Goal: Answer question/provide support: Share knowledge or assist other users

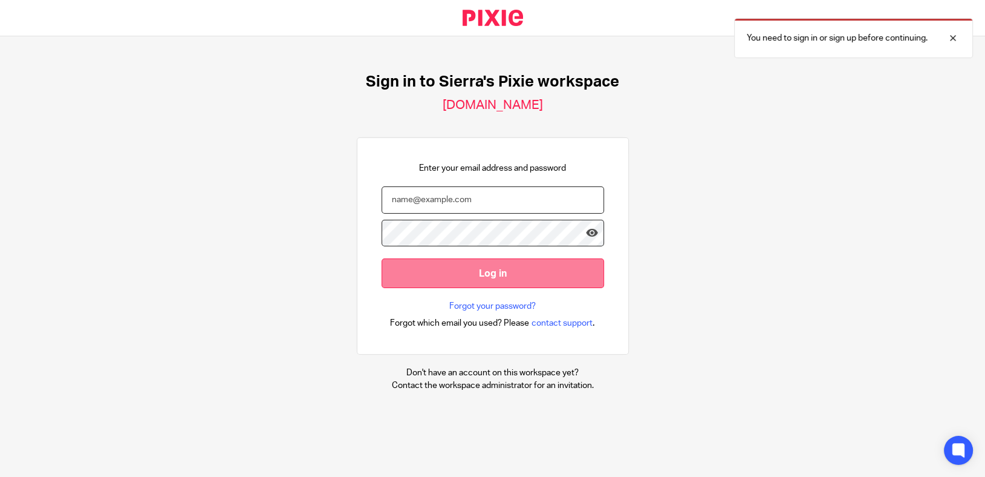
type input "sierra@lightningbookkeeping.com"
click at [483, 276] on input "Log in" at bounding box center [493, 273] width 223 height 30
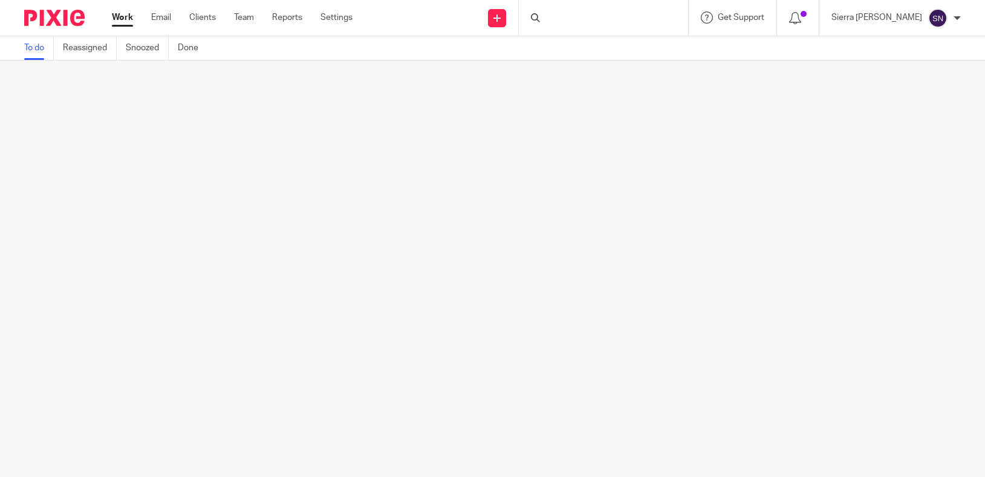
click at [951, 34] on div "Sierra Nilles My profile Email integration Logout" at bounding box center [896, 18] width 154 height 36
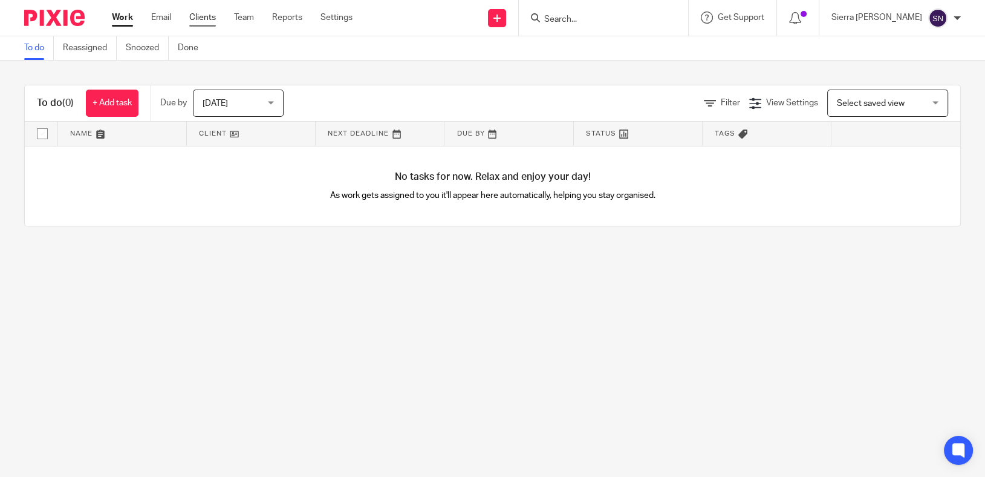
click at [208, 18] on link "Clients" at bounding box center [202, 17] width 27 height 12
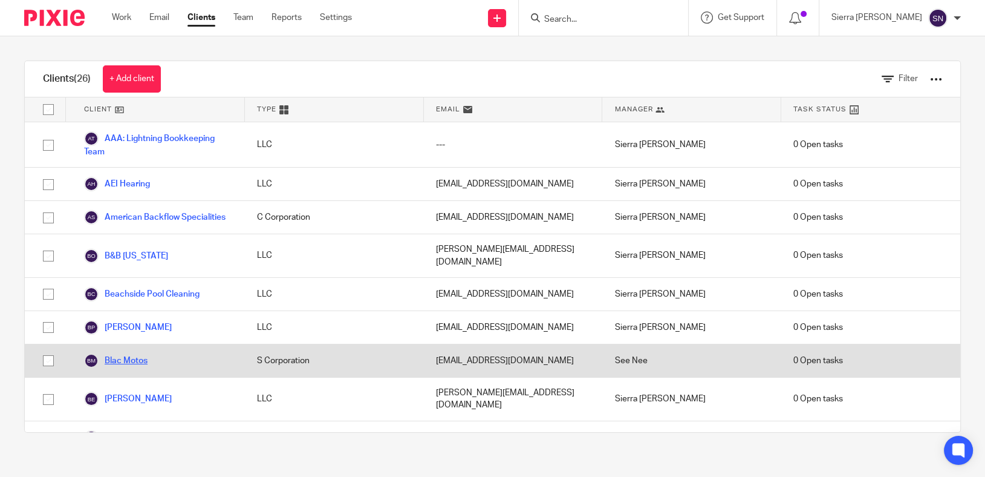
click at [131, 357] on link "Blac Motos" at bounding box center [115, 360] width 63 height 15
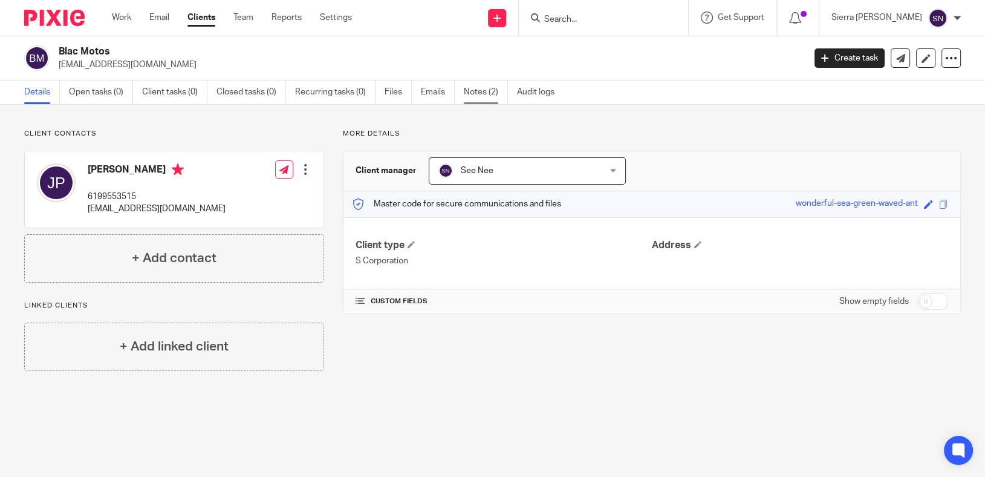
click at [477, 88] on link "Notes (2)" at bounding box center [486, 92] width 44 height 24
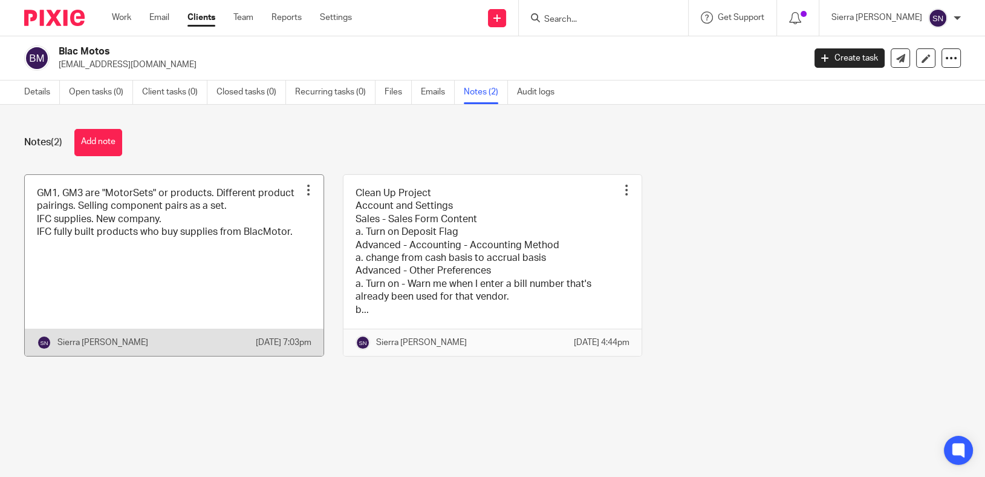
click at [304, 194] on div at bounding box center [308, 190] width 12 height 12
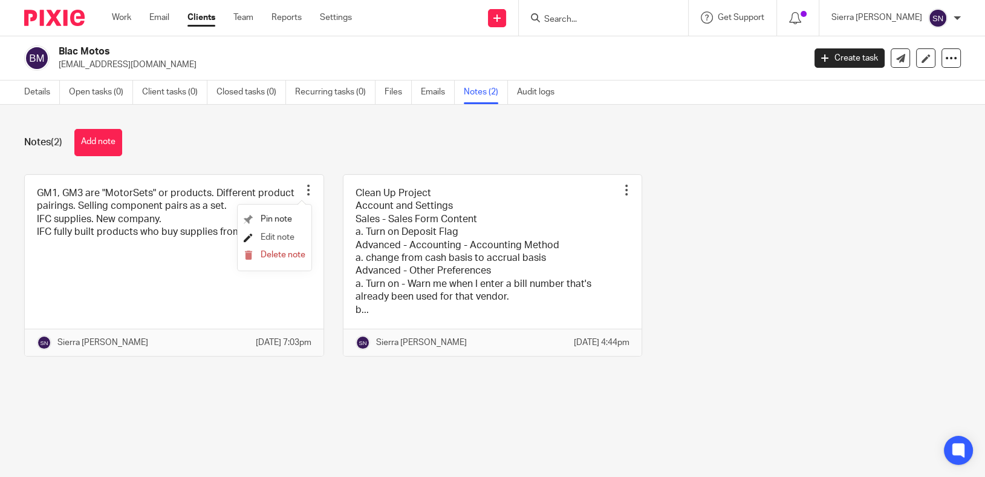
click at [259, 238] on link "Edit note" at bounding box center [269, 237] width 51 height 8
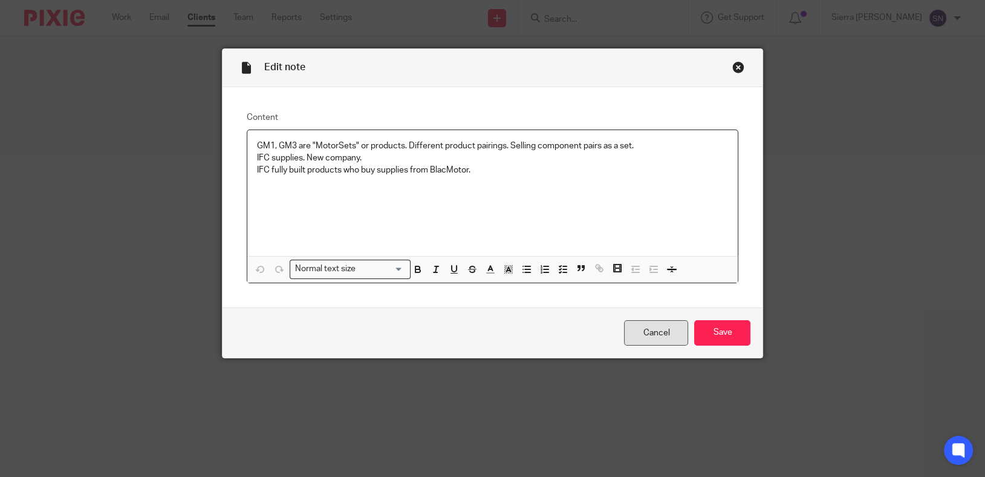
click at [646, 336] on link "Cancel" at bounding box center [656, 333] width 64 height 26
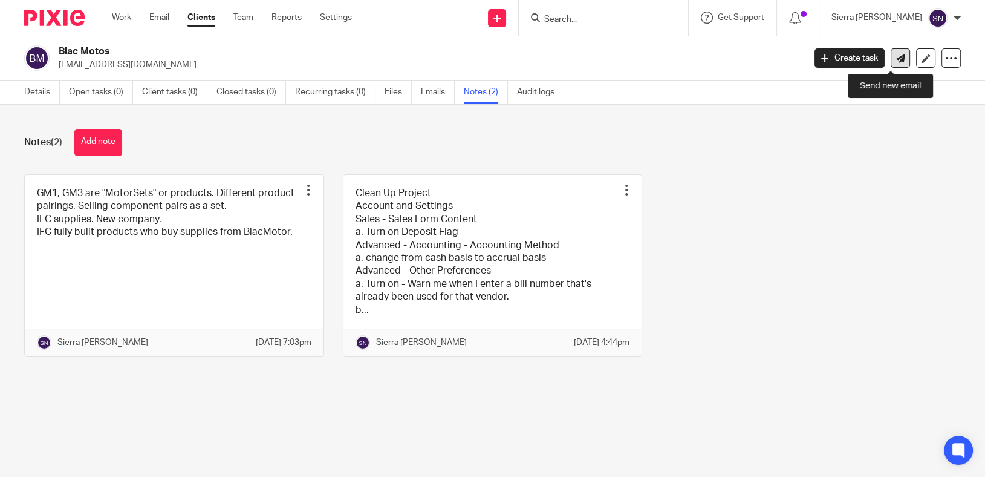
click at [897, 56] on link at bounding box center [900, 57] width 19 height 19
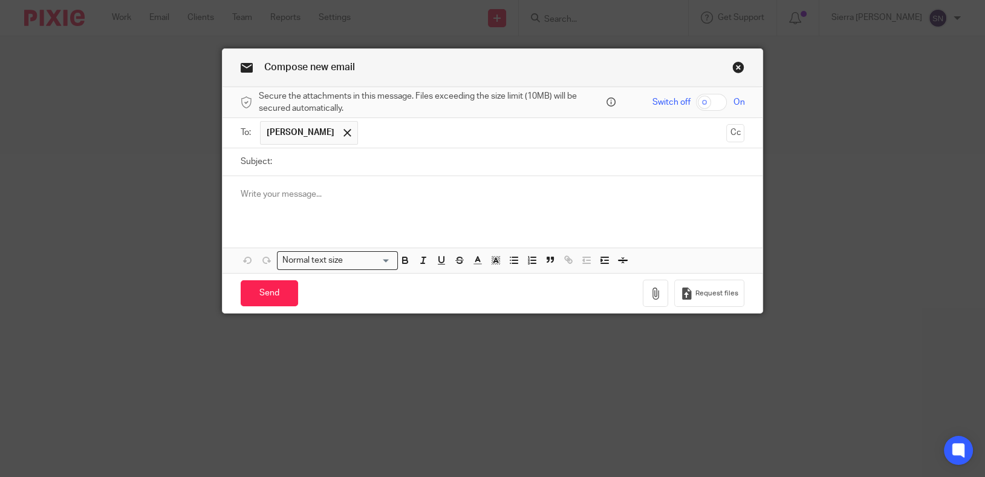
click at [453, 222] on div at bounding box center [493, 199] width 541 height 47
click at [700, 295] on span "Request files" at bounding box center [716, 293] width 43 height 10
drag, startPoint x: 611, startPoint y: 199, endPoint x: 218, endPoint y: 195, distance: 393.1
click at [223, 195] on div "https://lightningbookkeeping.usepixie.net/u/aa6e61df245a9770d1b3808c40388469" at bounding box center [493, 199] width 541 height 47
copy link "https://lightningbookkeeping.usepixie.net/u/aa6e61df245a9770d1b3808c40388469"
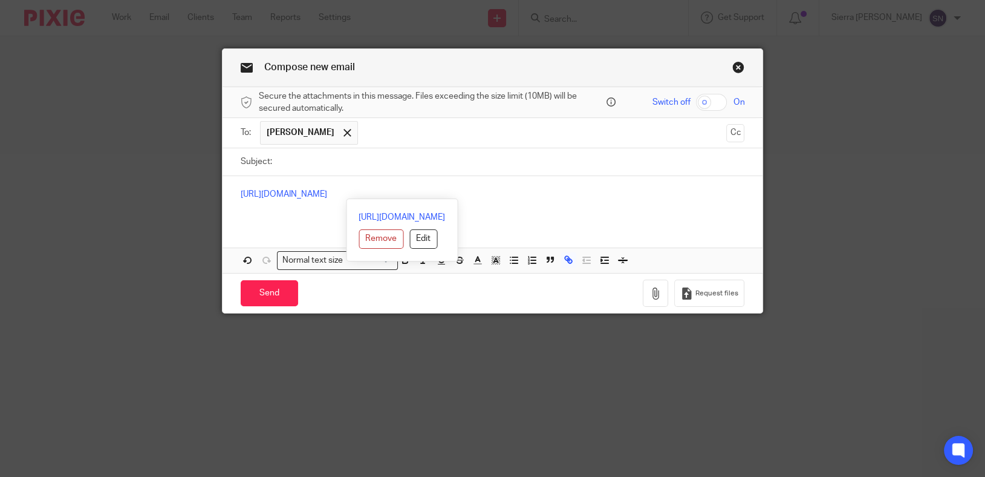
click at [738, 66] on link "Close this dialog window" at bounding box center [738, 69] width 12 height 16
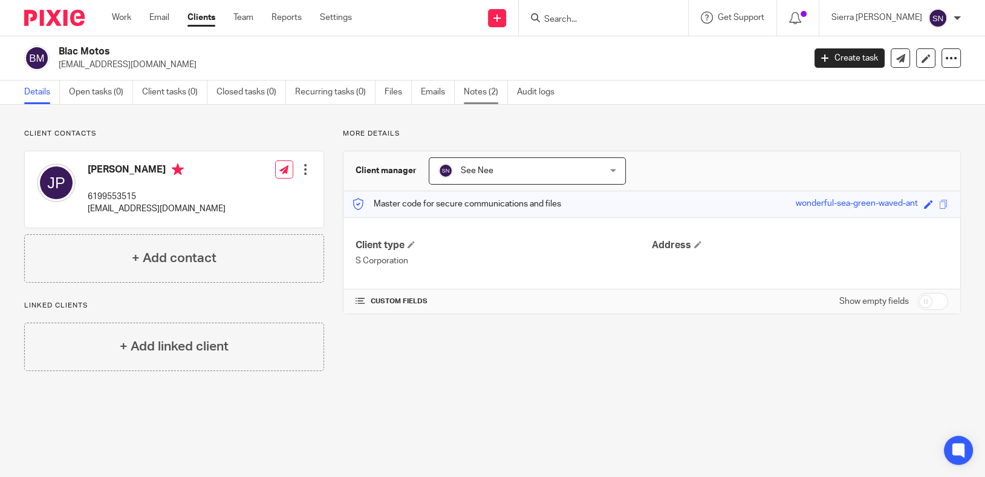
click at [476, 95] on link "Notes (2)" at bounding box center [486, 92] width 44 height 24
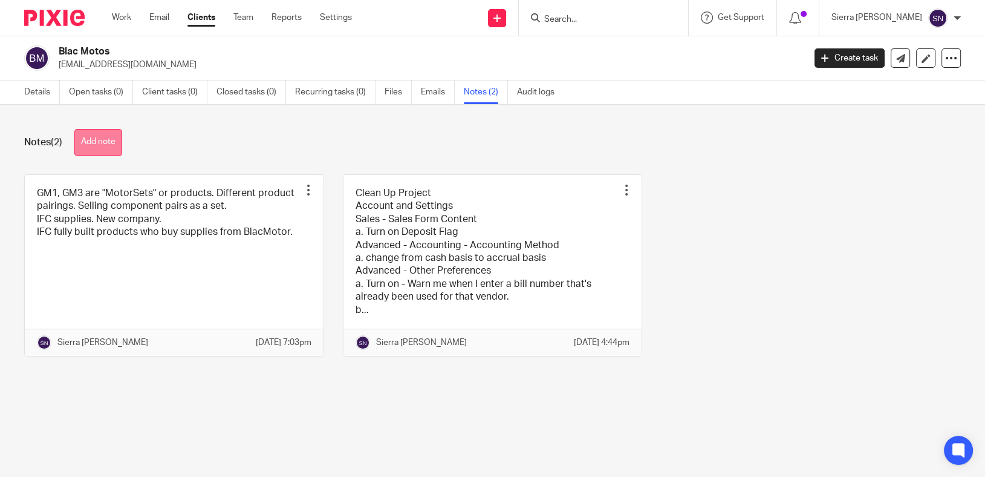
click at [91, 146] on button "Add note" at bounding box center [98, 142] width 48 height 27
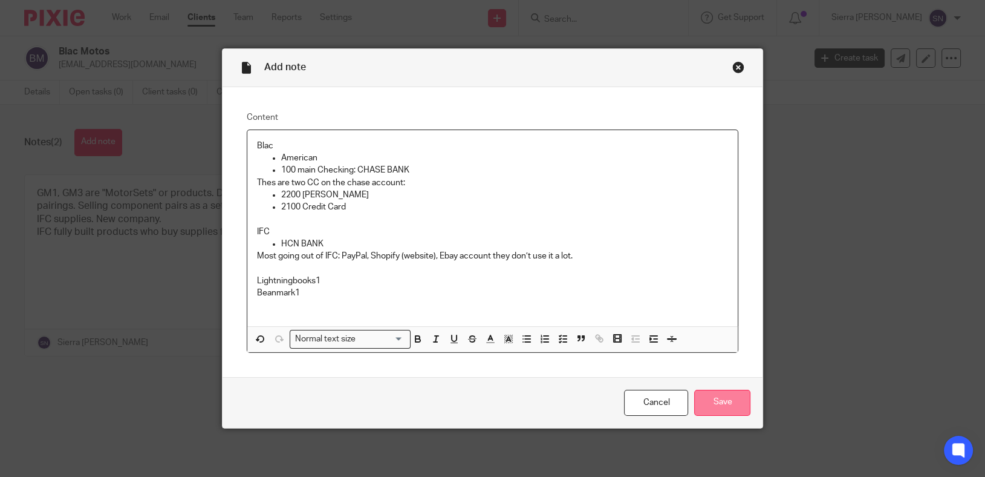
click at [717, 402] on input "Save" at bounding box center [722, 402] width 56 height 26
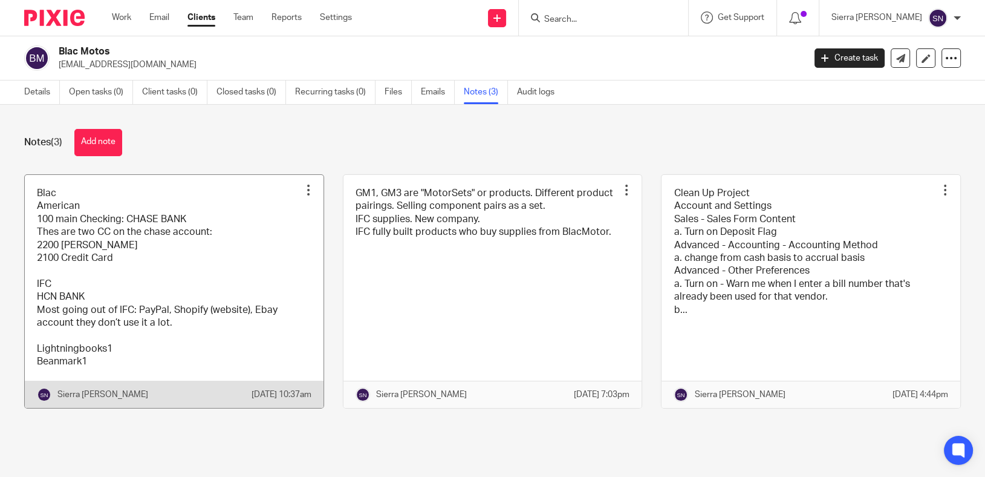
click at [206, 256] on link at bounding box center [174, 291] width 299 height 233
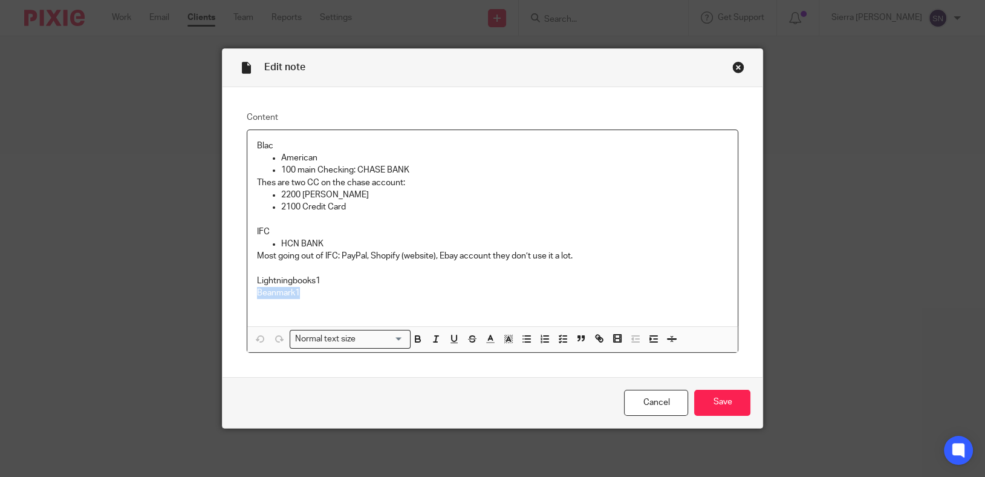
drag, startPoint x: 299, startPoint y: 293, endPoint x: 242, endPoint y: 289, distance: 57.0
click at [247, 289] on div "Blac American 100 main Checking: CHASE BANK Thes are two CC on the chase accoun…" at bounding box center [492, 228] width 491 height 196
click at [257, 281] on p "Lightningbooks1" at bounding box center [493, 281] width 472 height 12
click at [703, 399] on input "Save" at bounding box center [722, 402] width 56 height 26
